Goal: Check status: Check status

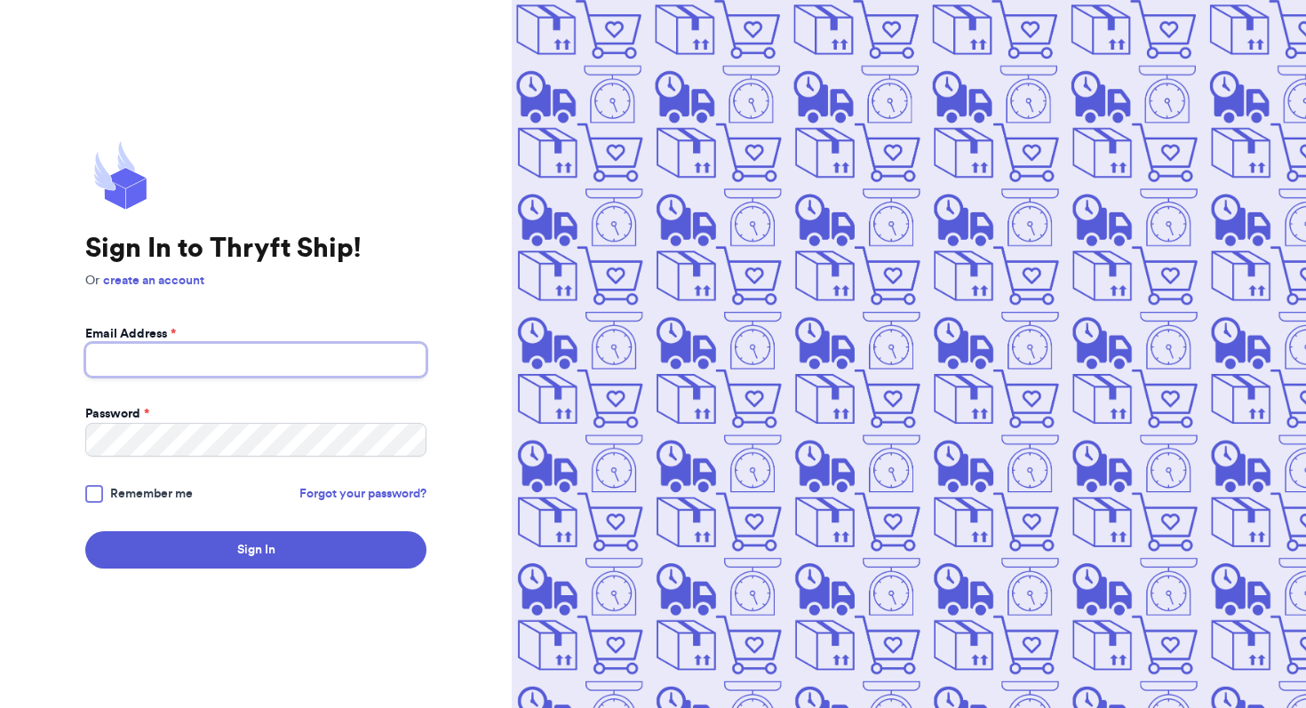
click at [401, 355] on input "Email Address *" at bounding box center [255, 360] width 341 height 34
type input "[EMAIL_ADDRESS][DOMAIN_NAME]"
click at [136, 489] on span "Remember me" at bounding box center [151, 494] width 83 height 18
click at [0, 0] on input "Remember me" at bounding box center [0, 0] width 0 height 0
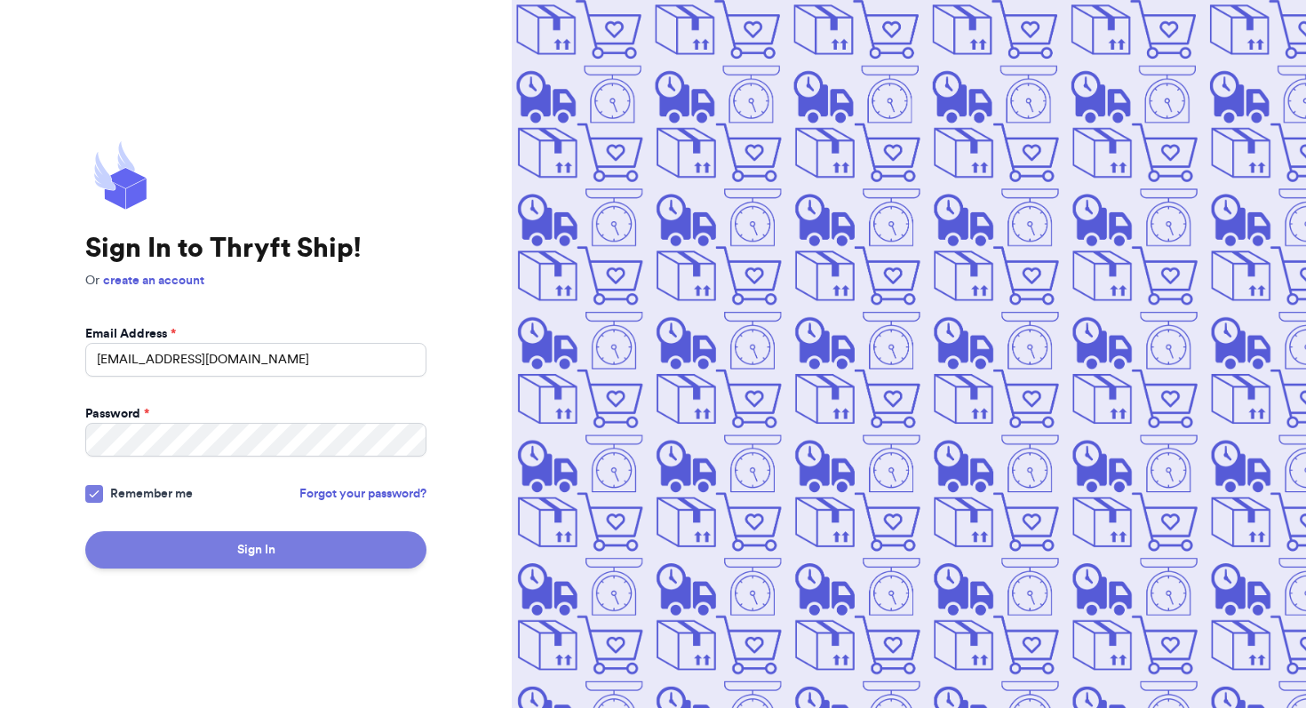
click at [194, 565] on button "Sign In" at bounding box center [255, 549] width 341 height 37
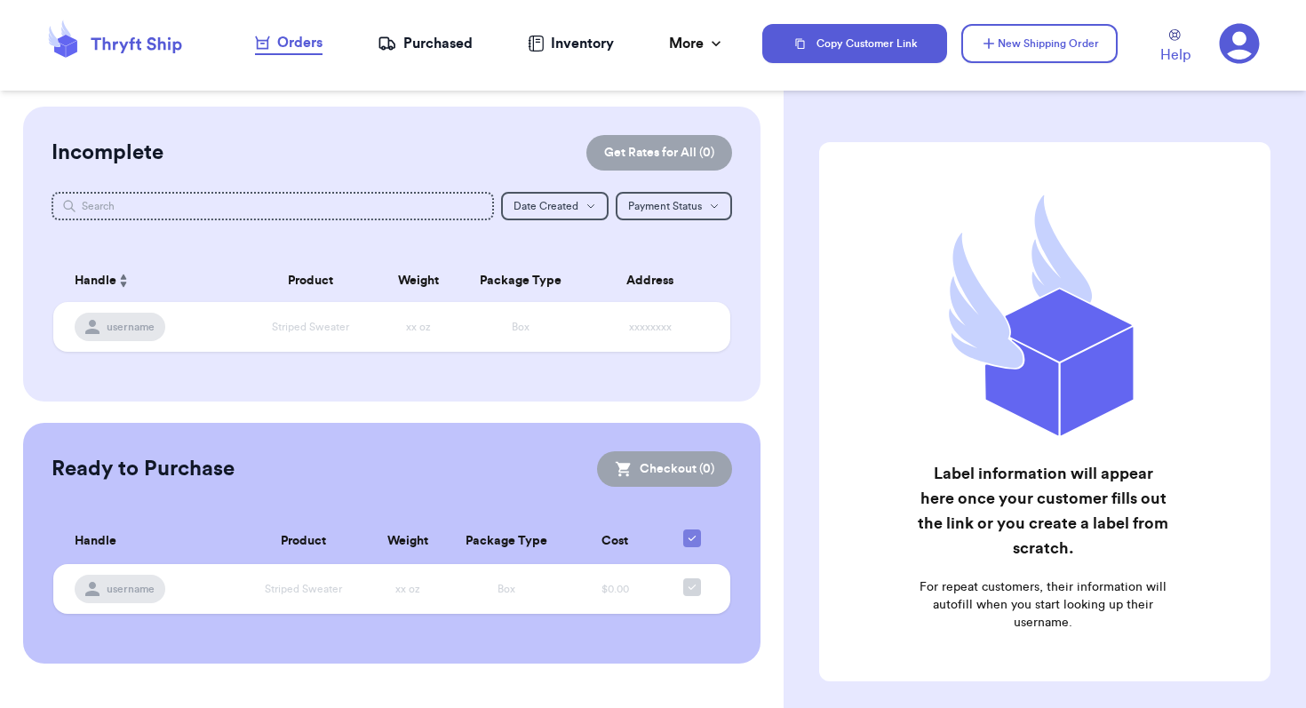
click at [438, 39] on div "Purchased" at bounding box center [425, 43] width 95 height 21
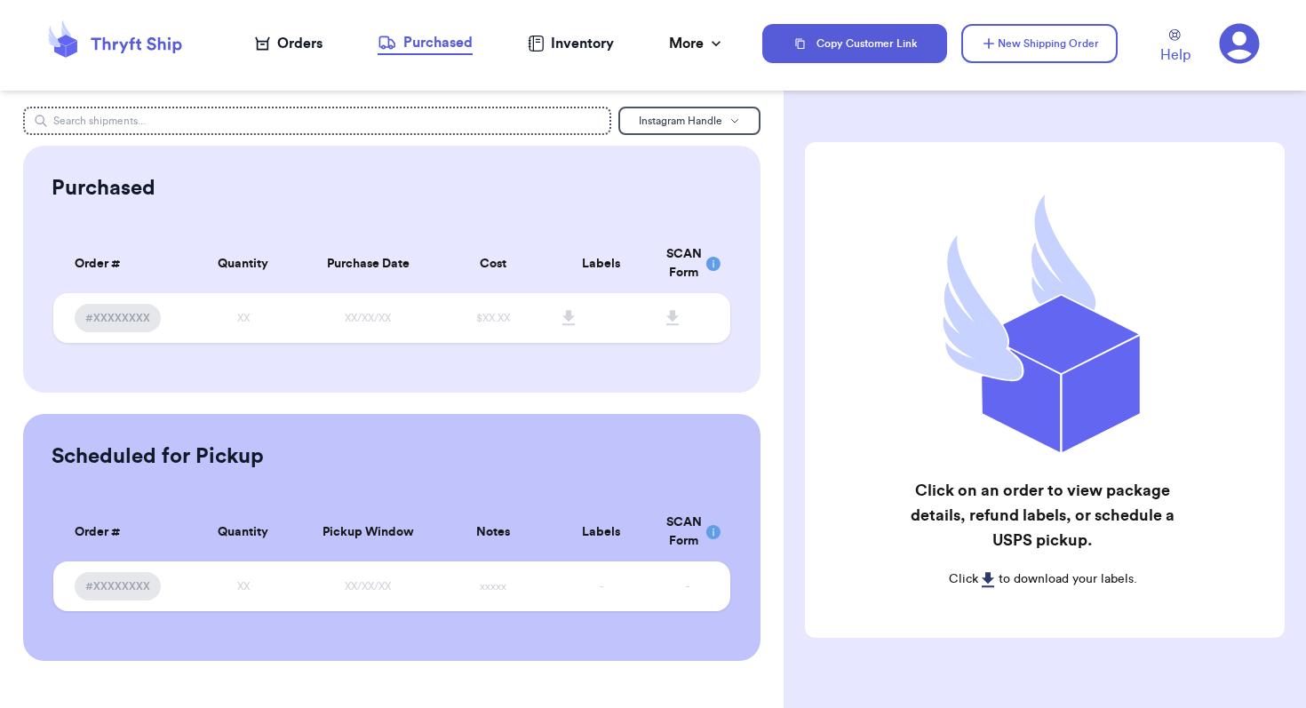
click at [582, 39] on div "Inventory" at bounding box center [571, 43] width 86 height 21
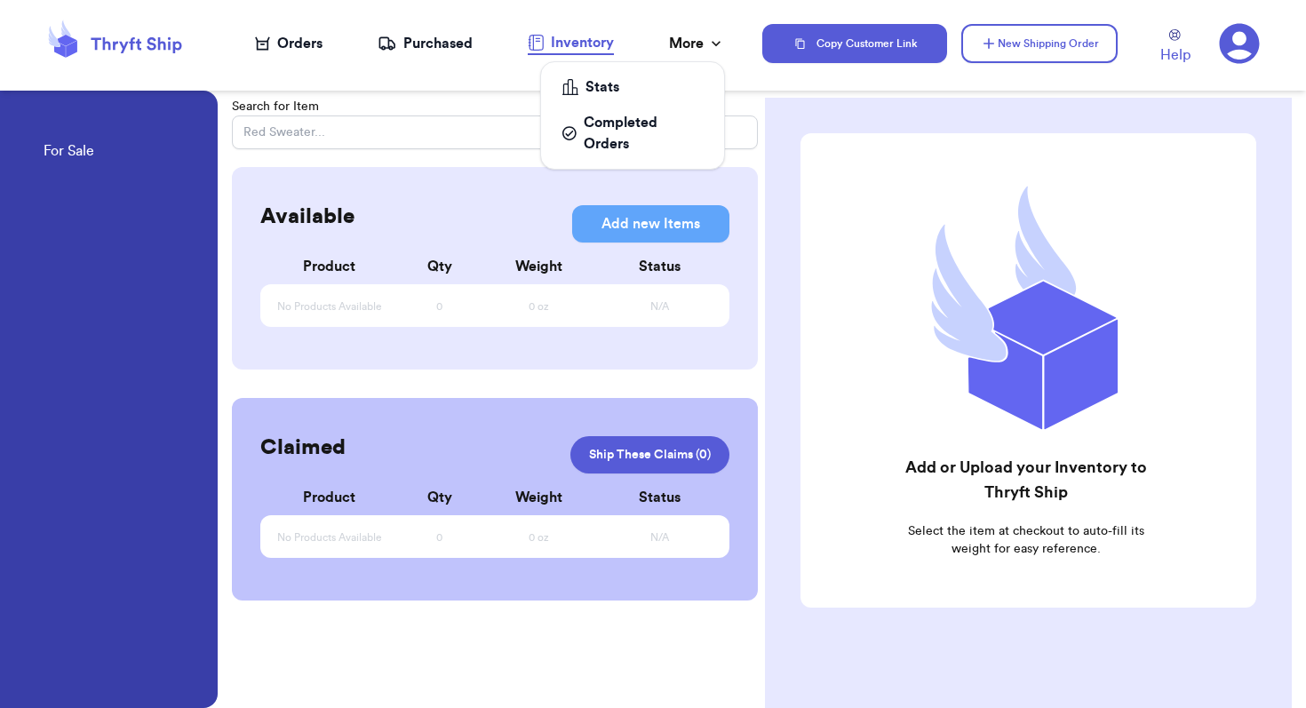
click at [705, 49] on div "More" at bounding box center [697, 43] width 56 height 21
click at [134, 50] on icon at bounding box center [115, 44] width 142 height 48
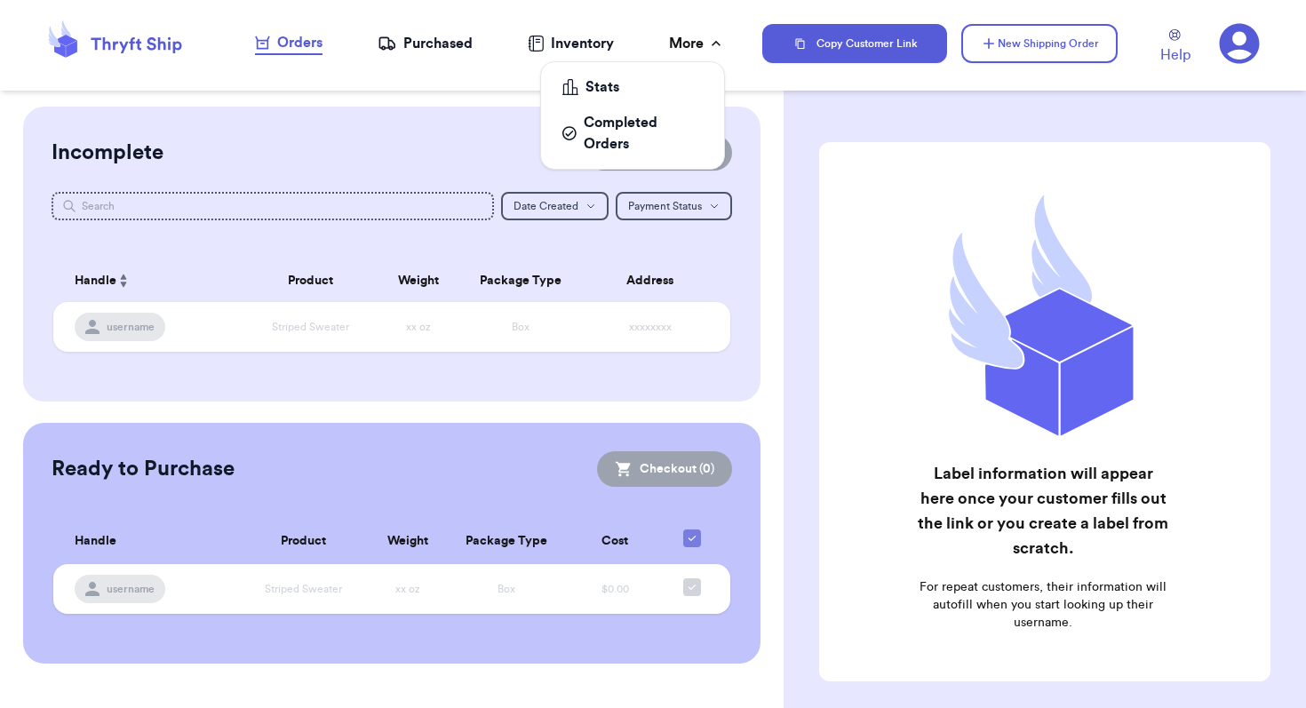
click at [693, 44] on div "More" at bounding box center [697, 43] width 56 height 21
click at [613, 147] on div "Completed Orders" at bounding box center [632, 133] width 140 height 43
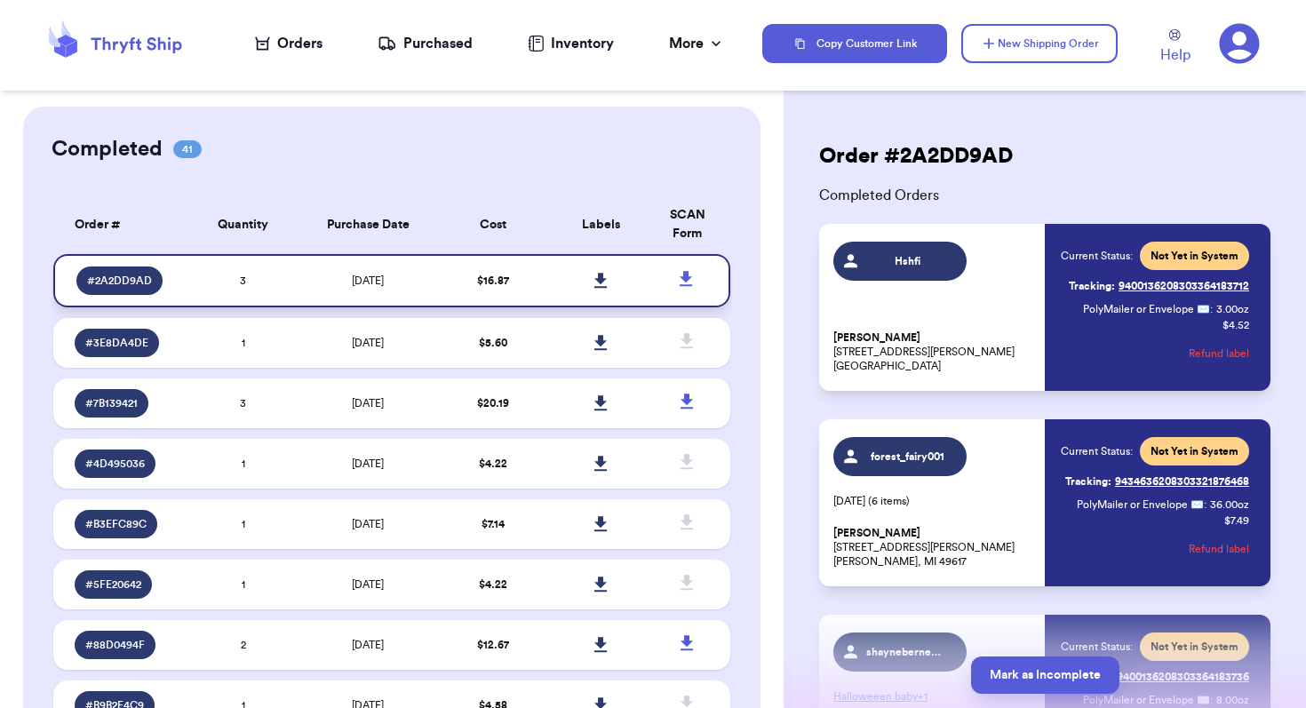
click at [293, 287] on td "3" at bounding box center [243, 280] width 108 height 53
click at [129, 274] on span "# 2A2DD9AD" at bounding box center [119, 281] width 65 height 14
click at [411, 267] on td "[DATE]" at bounding box center [368, 280] width 142 height 53
click at [243, 285] on span "3" at bounding box center [243, 280] width 6 height 11
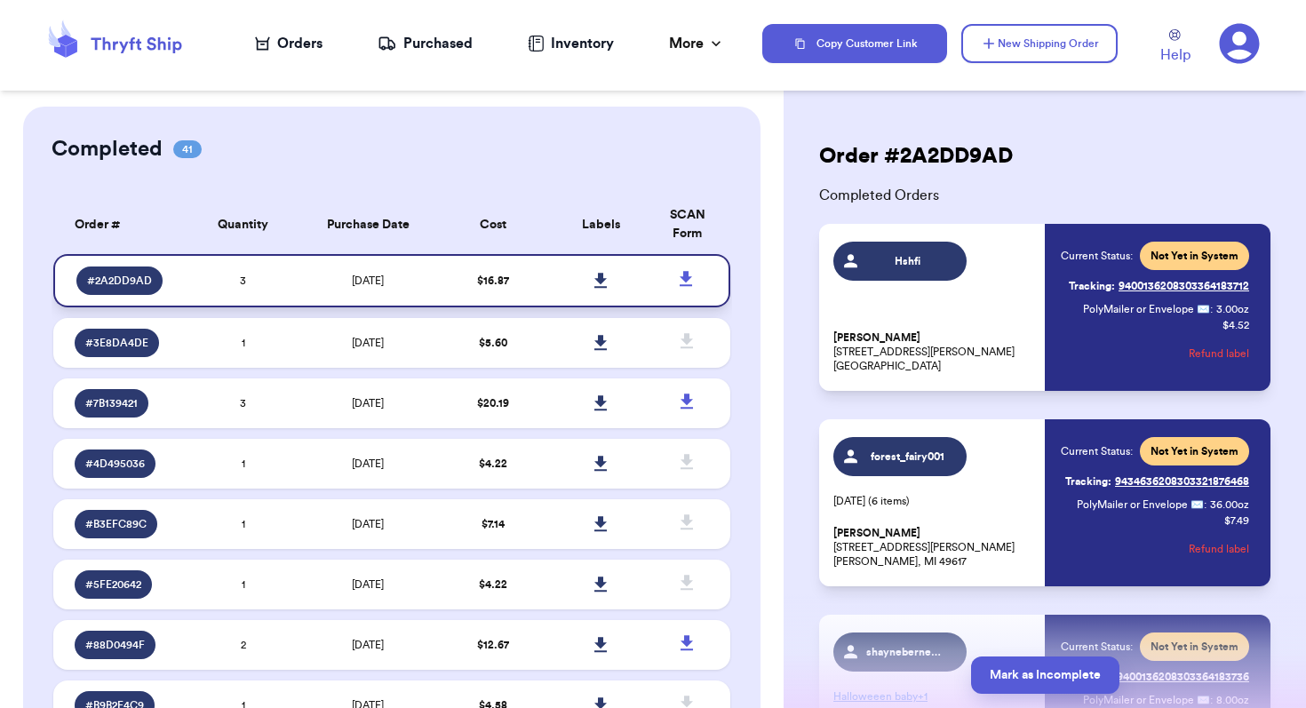
click at [127, 285] on span "# 2A2DD9AD" at bounding box center [119, 281] width 65 height 14
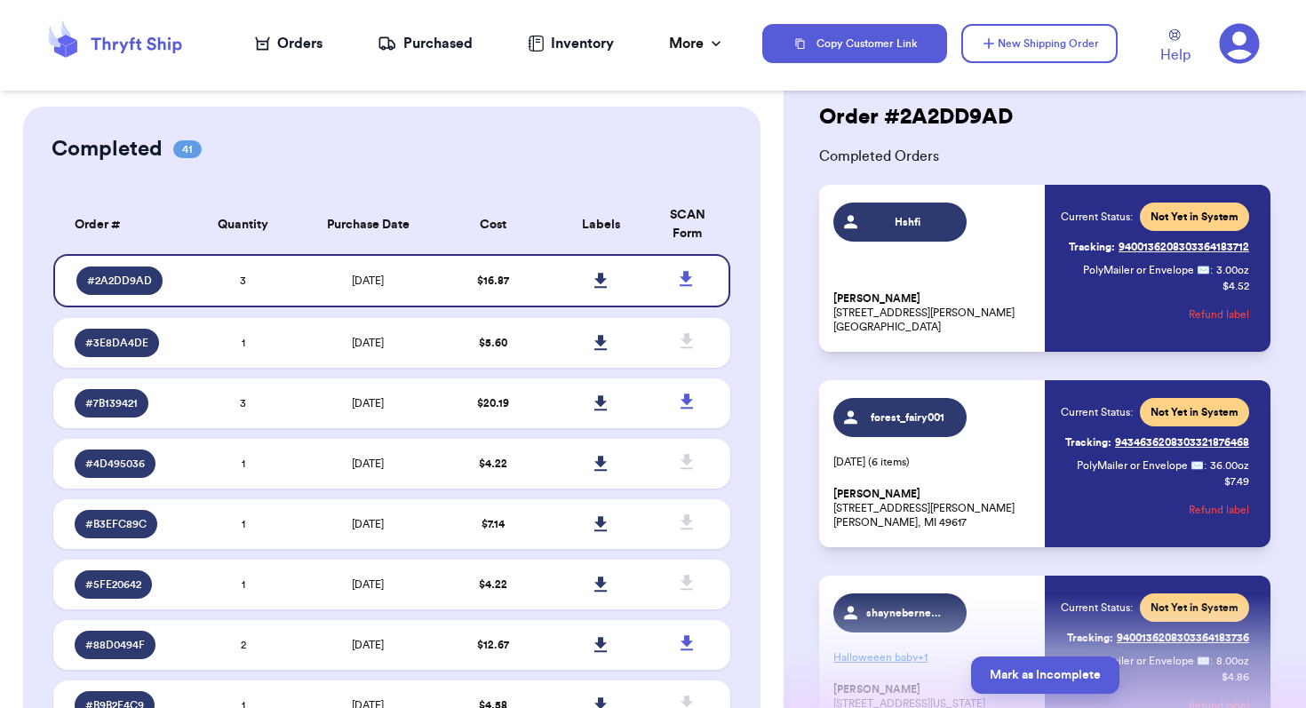
scroll to position [40, 0]
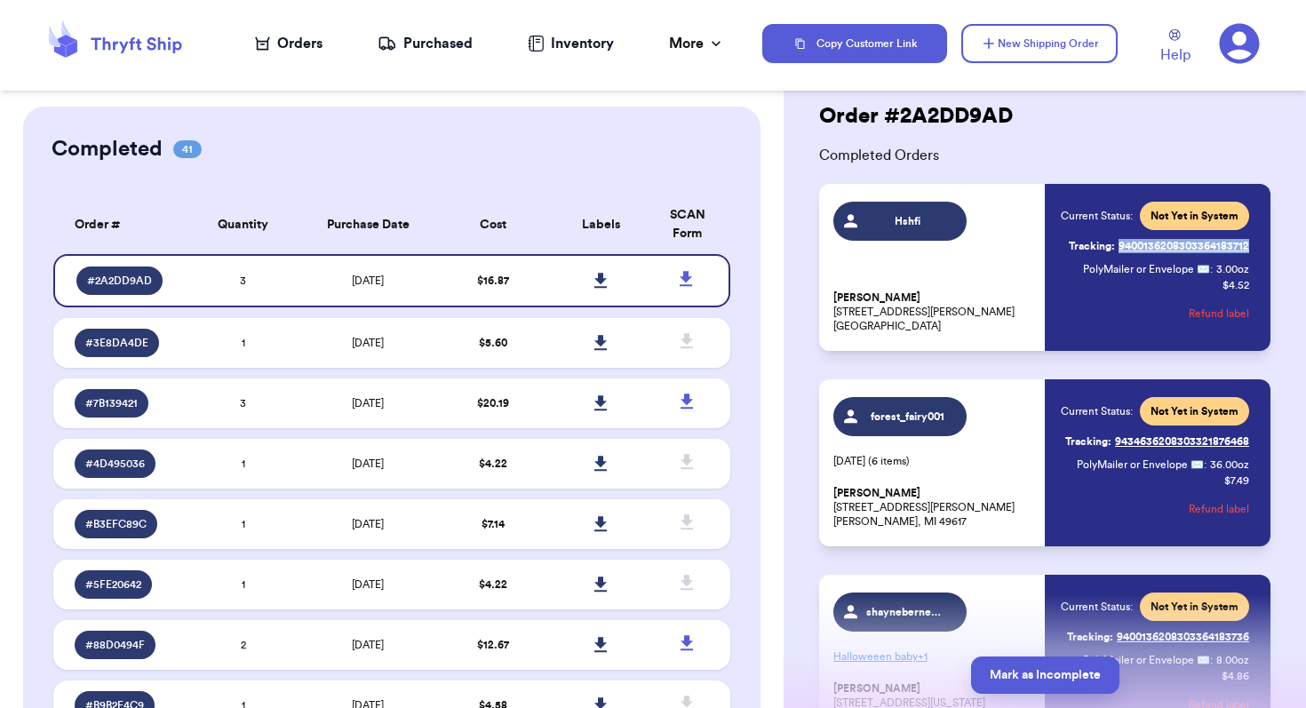
drag, startPoint x: 1260, startPoint y: 249, endPoint x: 1118, endPoint y: 251, distance: 141.3
click at [1118, 251] on div "Hshfi [PERSON_NAME] [STREET_ADDRESS][PERSON_NAME] Current Status: Not Yet in Sy…" at bounding box center [1044, 267] width 451 height 167
copy link "9400136208303364183712"
